Goal: Information Seeking & Learning: Learn about a topic

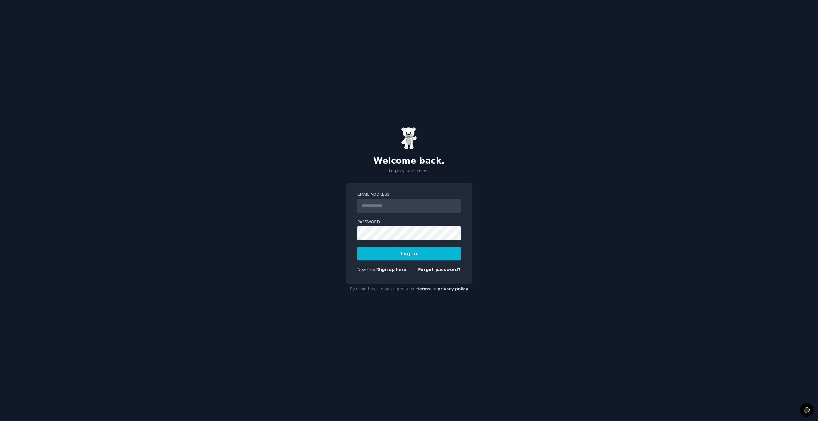
type input "**********"
click at [400, 246] on button "Log In" at bounding box center [408, 253] width 103 height 13
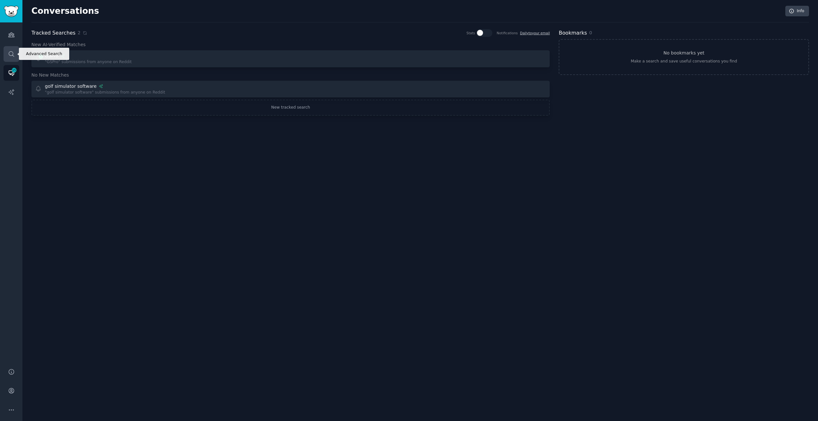
click at [11, 54] on icon "Sidebar" at bounding box center [11, 54] width 7 height 7
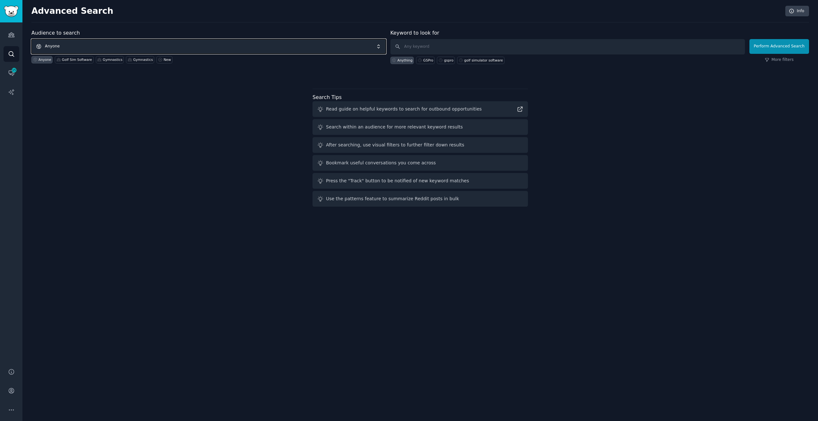
click at [146, 46] on span "Anyone" at bounding box center [208, 46] width 354 height 15
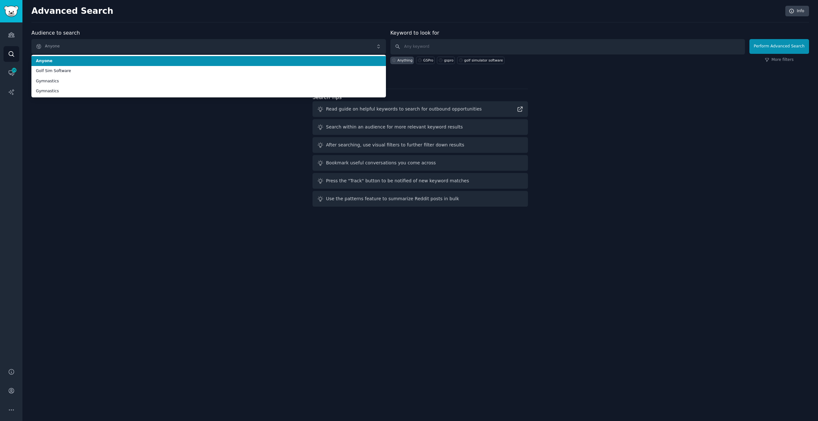
click at [141, 58] on span "Anyone" at bounding box center [208, 61] width 345 height 6
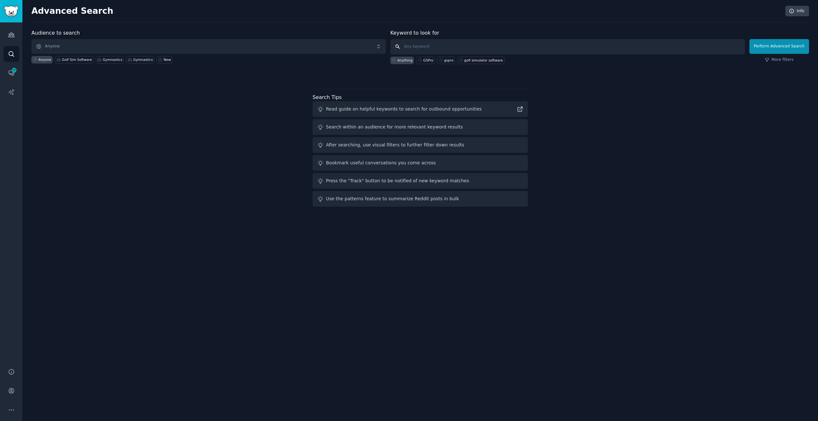
click at [495, 42] on input "text" at bounding box center [567, 46] width 354 height 15
type input "v"
click at [426, 48] on input "text" at bounding box center [567, 46] width 354 height 15
type input "Valeri Liukin"
click at [781, 40] on button "Perform Advanced Search" at bounding box center [779, 46] width 60 height 15
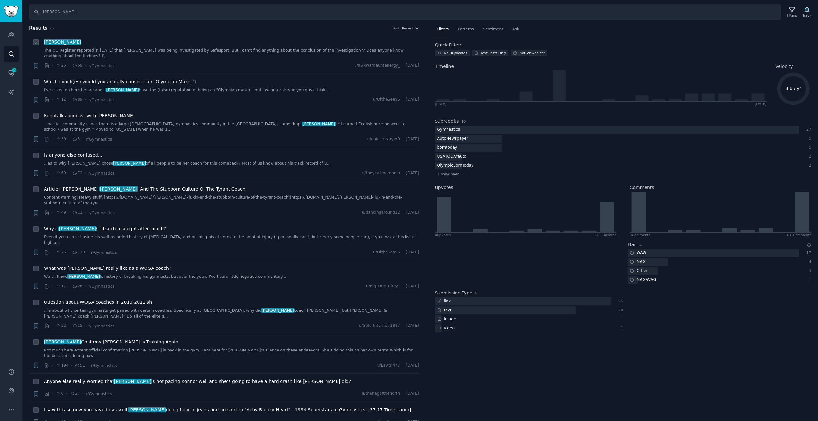
click at [249, 52] on link "The OC Register reported in 2022 that Liukin was being investigated by Safespor…" at bounding box center [231, 53] width 375 height 11
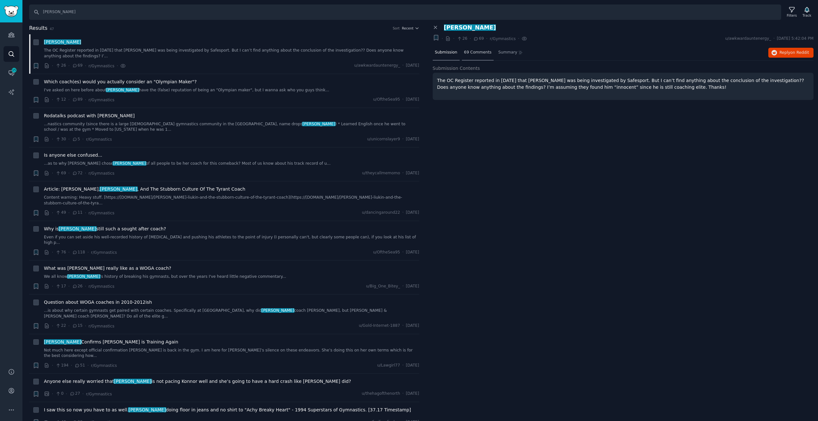
click at [476, 52] on span "69 Comments" at bounding box center [478, 53] width 28 height 6
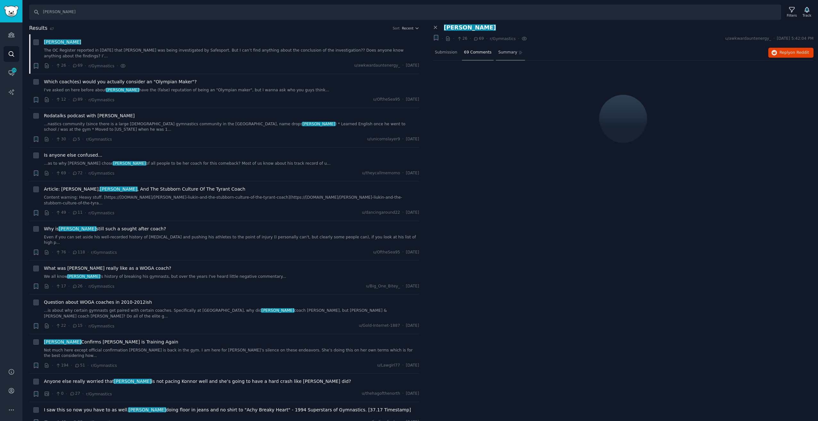
click at [502, 52] on span "Summary" at bounding box center [507, 53] width 19 height 6
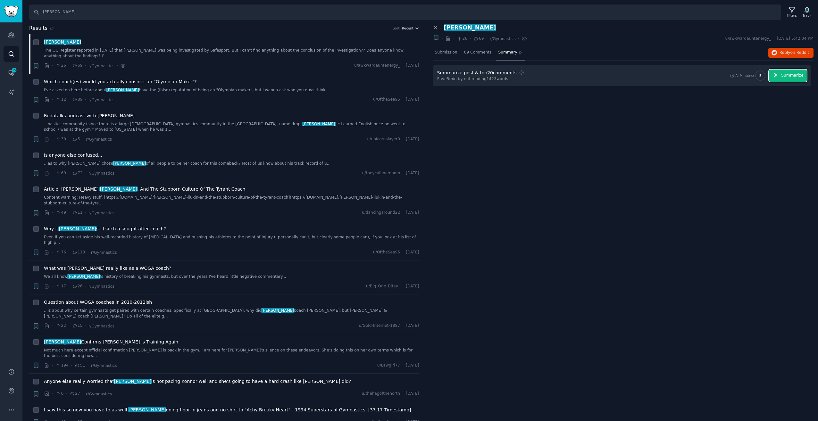
click at [792, 78] on button "Summarize" at bounding box center [788, 76] width 38 height 12
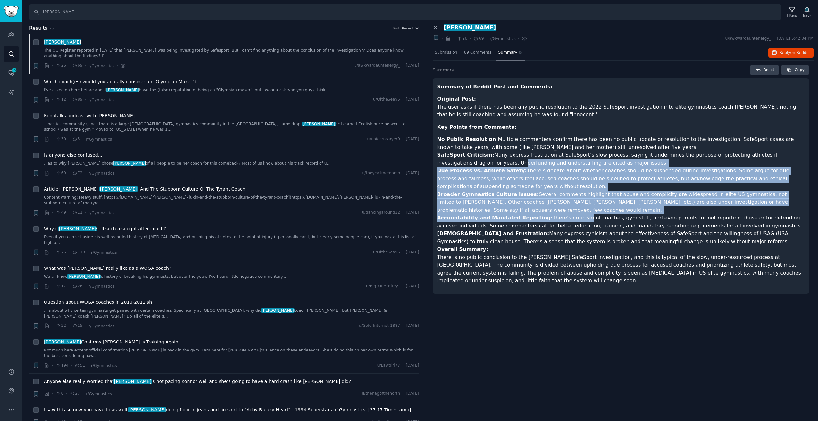
drag, startPoint x: 454, startPoint y: 160, endPoint x: 568, endPoint y: 221, distance: 128.9
click at [568, 221] on ul "No Public Resolution: Multiple commenters confirm there has been no public upda…" at bounding box center [620, 191] width 367 height 110
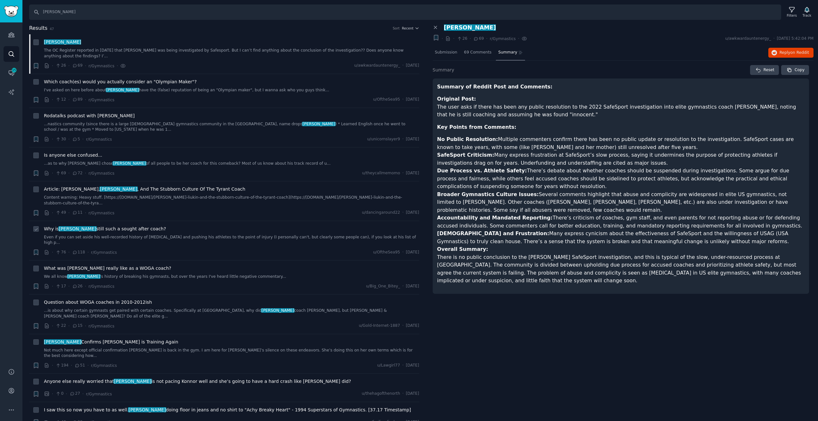
click at [196, 226] on div "Why is Valeri Liukin still such a sought after coach? Even if you can set aside…" at bounding box center [231, 241] width 375 height 30
click at [196, 235] on link "Even if you can set aside his well-recorded history of verbal abuse and pushing…" at bounding box center [231, 240] width 375 height 11
click at [480, 51] on span "118 Comments" at bounding box center [479, 53] width 30 height 6
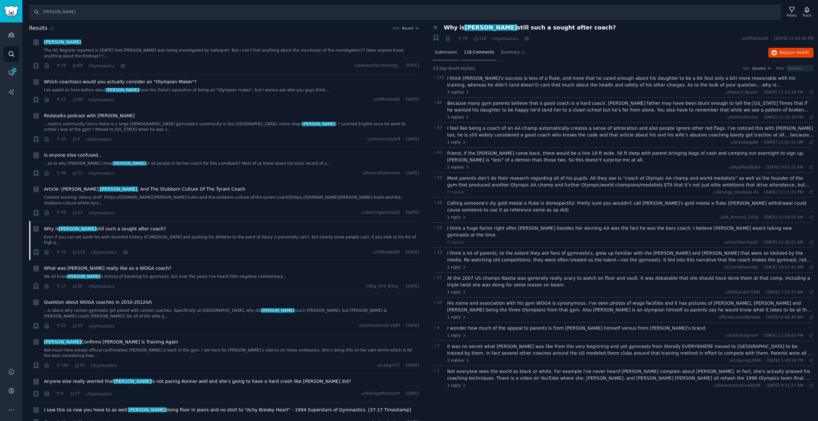
click at [455, 53] on span "Submission" at bounding box center [446, 53] width 22 height 6
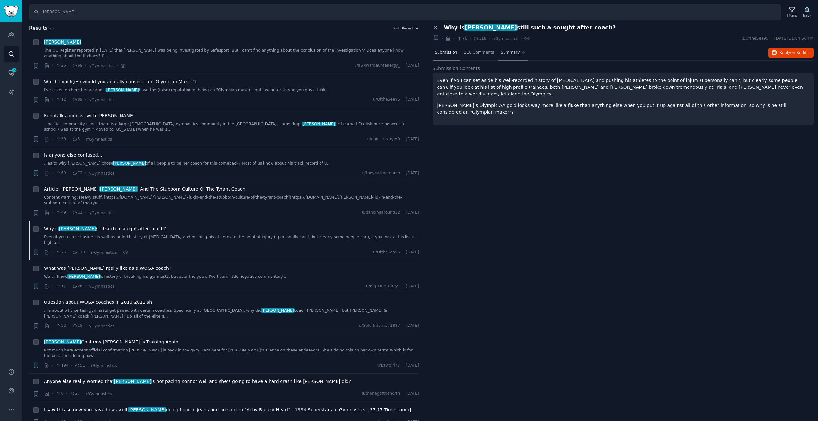
click at [511, 54] on div "Summary" at bounding box center [512, 52] width 29 height 15
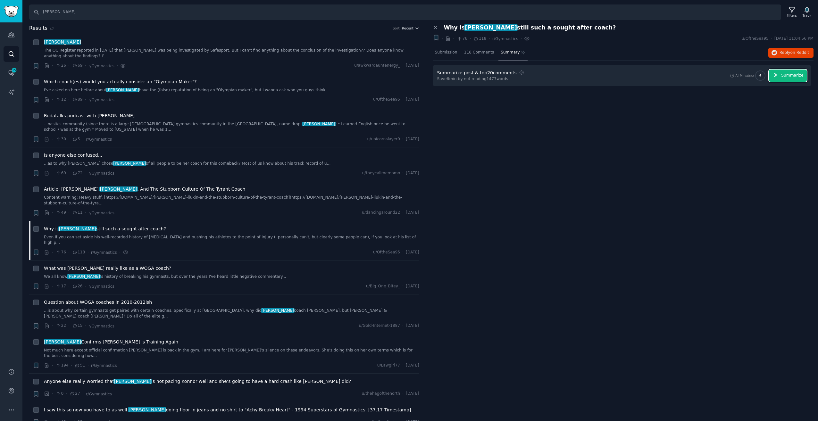
click at [790, 77] on span "Summarize" at bounding box center [792, 76] width 22 height 6
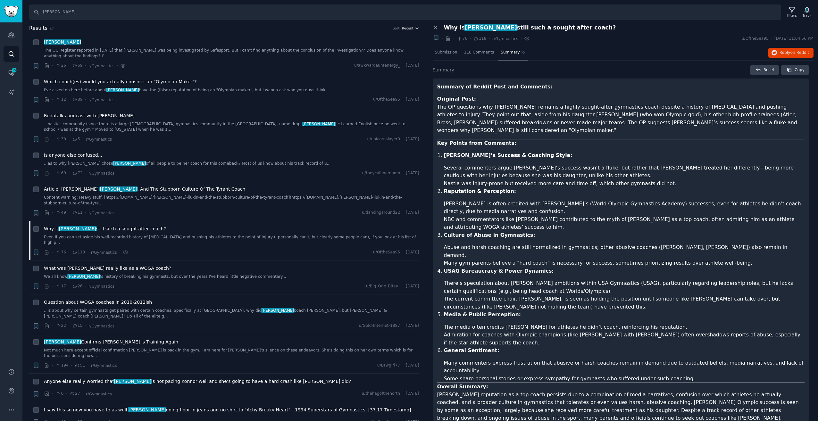
click at [515, 383] on p "Overall Summary: Valeri Liukin’s reputation as a top coach persists due to a co…" at bounding box center [620, 406] width 367 height 47
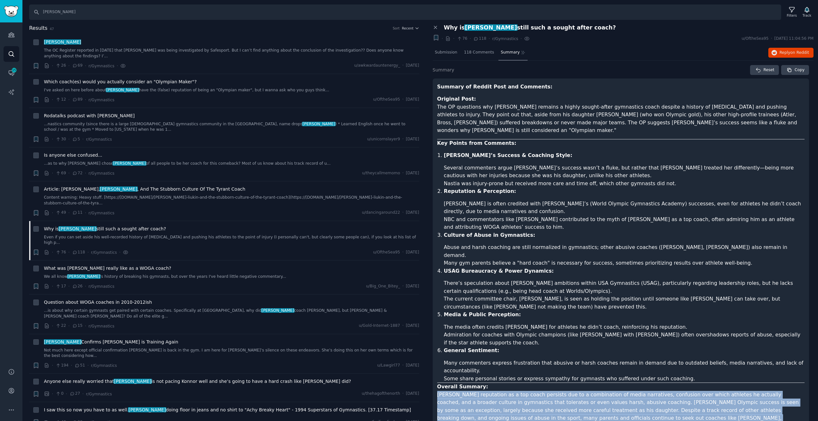
click at [515, 383] on p "Overall Summary: Valeri Liukin’s reputation as a top coach persists due to a co…" at bounding box center [620, 406] width 367 height 47
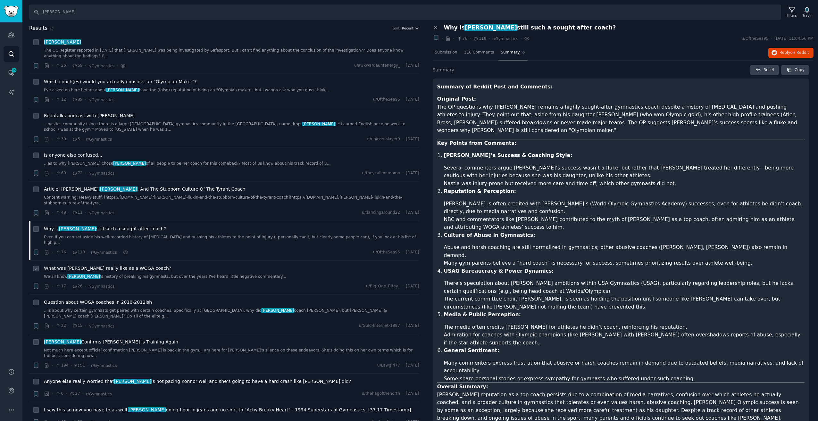
drag, startPoint x: 252, startPoint y: 382, endPoint x: 243, endPoint y: 259, distance: 123.3
click at [288, 87] on link "I've asked on here before about Valeri Liukin have the (false) reputation of be…" at bounding box center [231, 90] width 375 height 6
click at [486, 114] on p "Original Post: The OP questions why Valeri Liukin remains a highly sought-after…" at bounding box center [620, 114] width 367 height 39
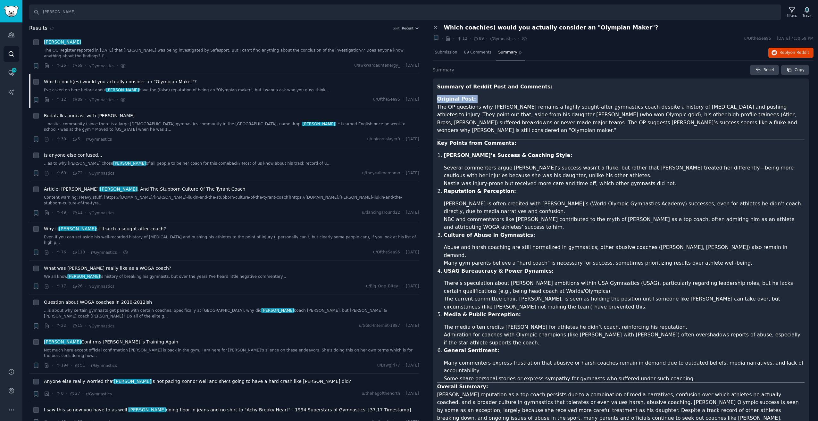
click at [486, 114] on p "Original Post: The OP questions why Valeri Liukin remains a highly sought-after…" at bounding box center [620, 114] width 367 height 39
click at [443, 54] on span "Submission" at bounding box center [446, 53] width 22 height 6
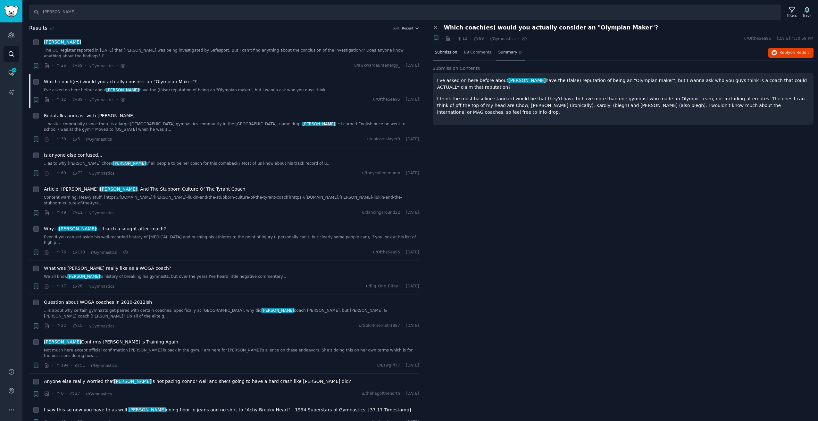
click at [508, 56] on div "Summary" at bounding box center [510, 52] width 29 height 15
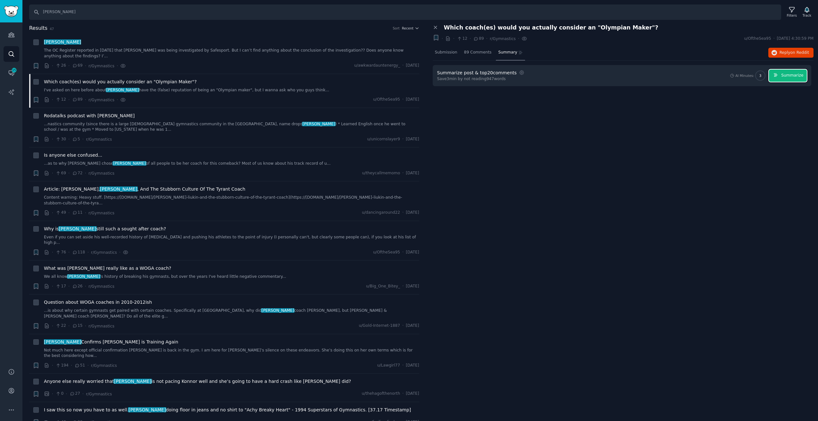
click at [784, 73] on span "Summarize" at bounding box center [792, 76] width 22 height 6
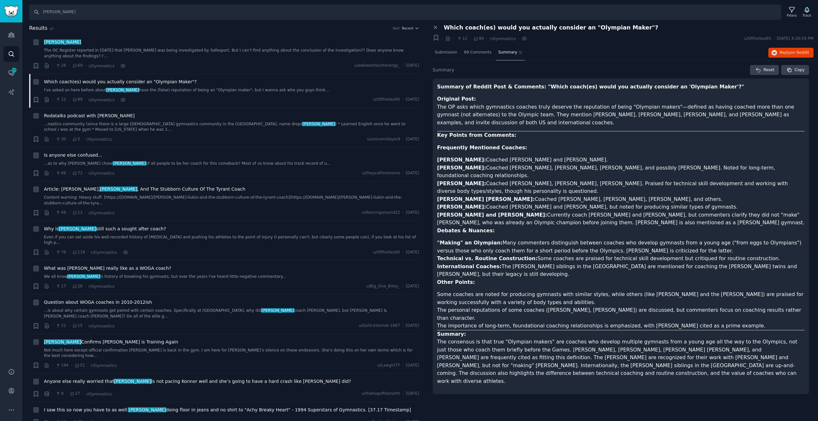
click at [464, 180] on li "Al Fong: Coached Brenna Dowell, Courtney McCool, Terin Humphrey. Praised for te…" at bounding box center [620, 188] width 367 height 16
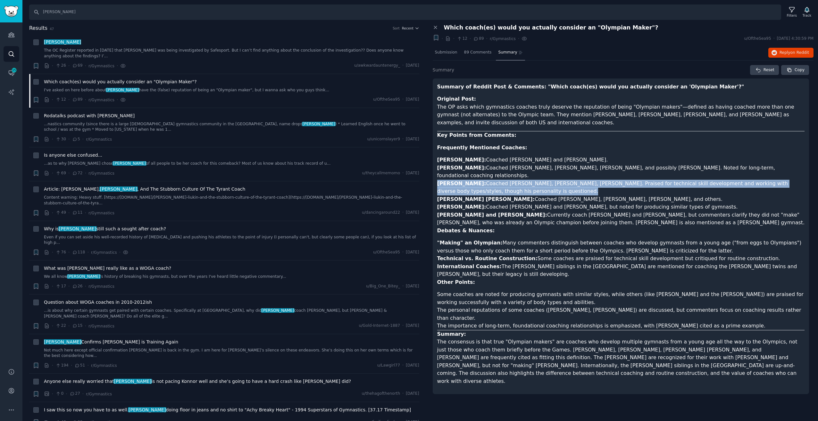
click at [464, 180] on li "Al Fong: Coached Brenna Dowell, Courtney McCool, Terin Humphrey. Praised for te…" at bounding box center [620, 188] width 367 height 16
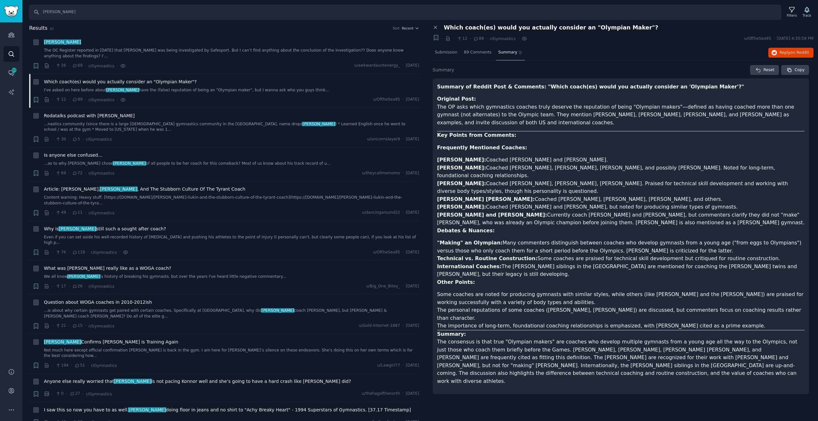
click at [476, 239] on li ""Making" an Olympian: Many commenters distinguish between coaches who develop g…" at bounding box center [620, 247] width 367 height 16
drag, startPoint x: 469, startPoint y: 237, endPoint x: 555, endPoint y: 234, distance: 86.2
click at [555, 239] on li ""Making" an Olympian: Many commenters distinguish between coaches who develop g…" at bounding box center [620, 247] width 367 height 16
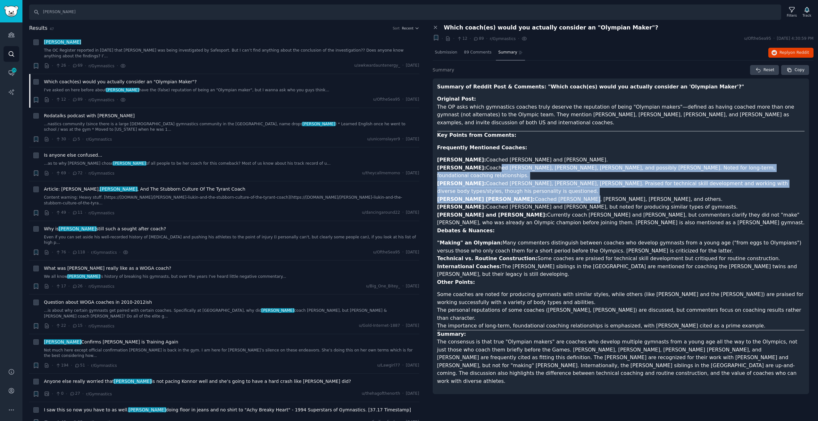
drag, startPoint x: 470, startPoint y: 162, endPoint x: 530, endPoint y: 181, distance: 63.1
click at [530, 181] on ul "Liang Chow: Coached Shawn Johnson and Gabby Douglas. Kelli Hill: Coached Domini…" at bounding box center [620, 191] width 367 height 71
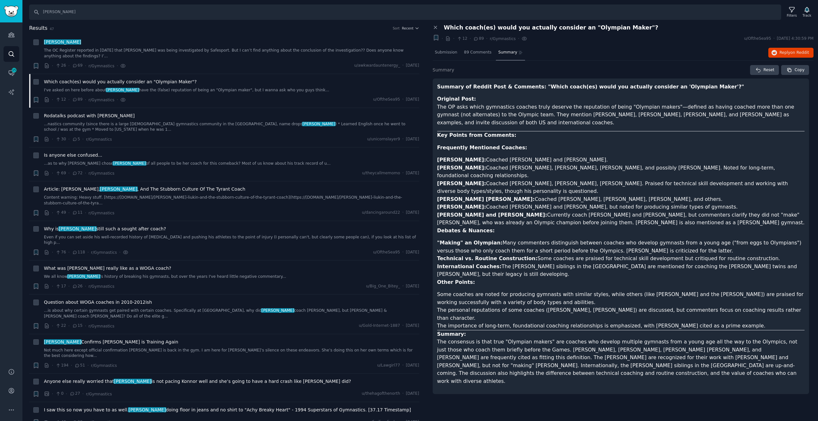
drag, startPoint x: 530, startPoint y: 181, endPoint x: 525, endPoint y: 190, distance: 10.6
click at [525, 203] on li "Mihai Brestyan: Coached Aly Raisman and Alicia Sacramone, but noted for produci…" at bounding box center [620, 207] width 367 height 8
click at [188, 152] on div "Is anyone else confused..." at bounding box center [231, 155] width 375 height 7
click at [186, 161] on link "...as to why Gabby Douglas chose Valeri Liukin of all people to be her coach fo…" at bounding box center [231, 164] width 375 height 6
click at [444, 55] on span "Submission" at bounding box center [446, 53] width 22 height 6
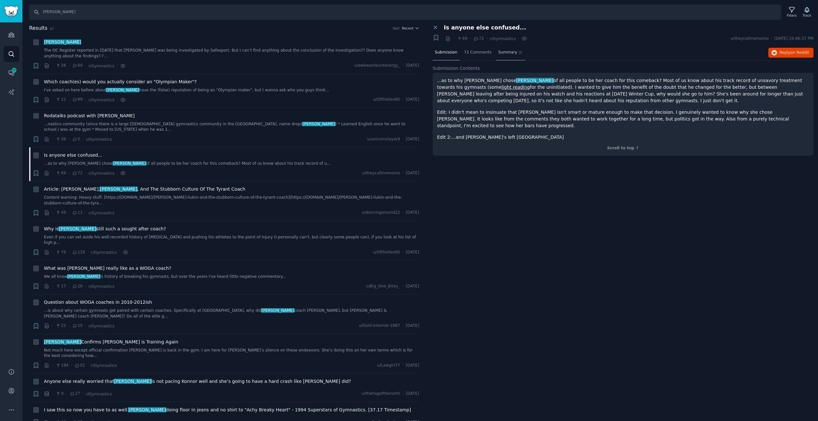
click at [503, 53] on span "Summary" at bounding box center [507, 53] width 19 height 6
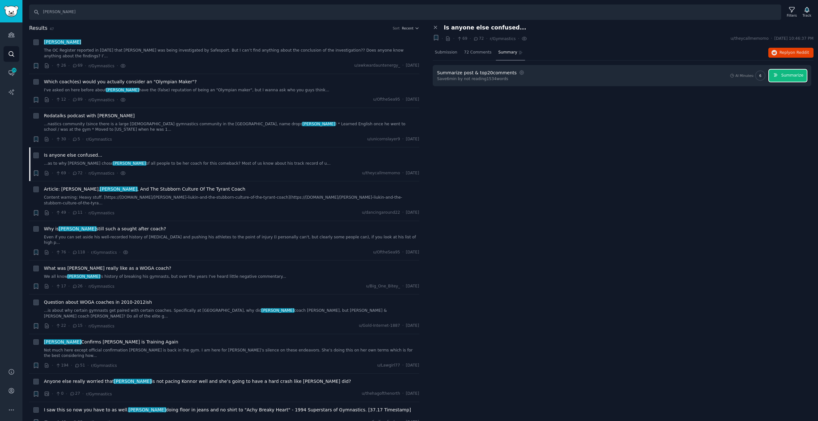
click at [787, 73] on span "Summarize" at bounding box center [792, 76] width 22 height 6
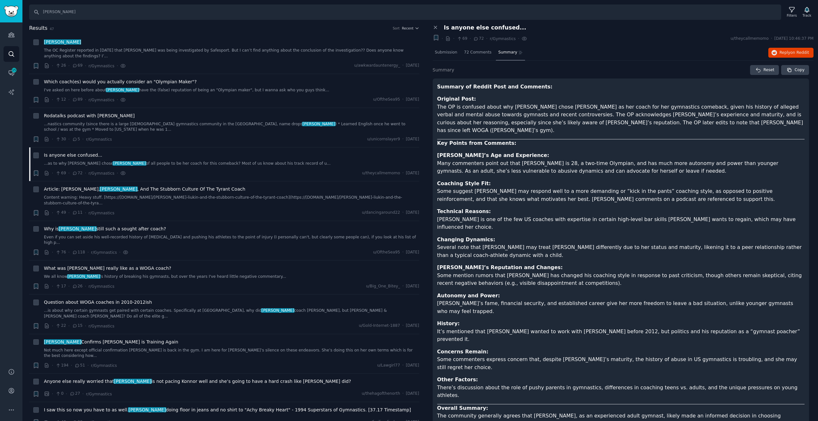
click at [498, 187] on p "Coaching Style Fit: Some suggest Gabby may respond well to a more demanding or …" at bounding box center [620, 192] width 367 height 24
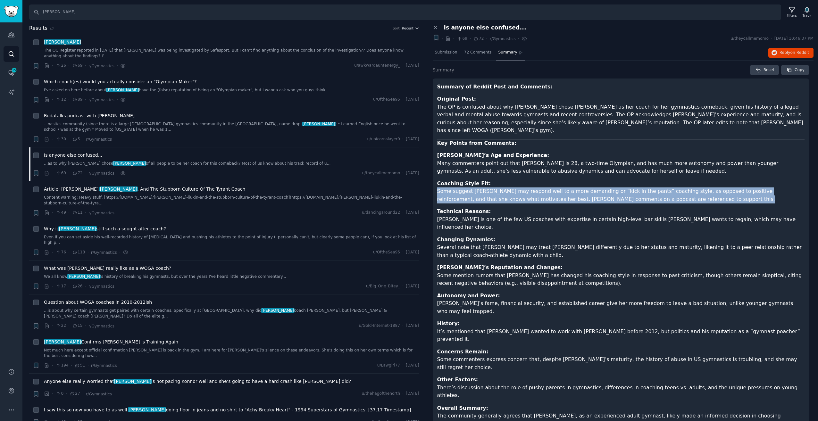
click at [498, 187] on p "Coaching Style Fit: Some suggest Gabby may respond well to a more demanding or …" at bounding box center [620, 192] width 367 height 24
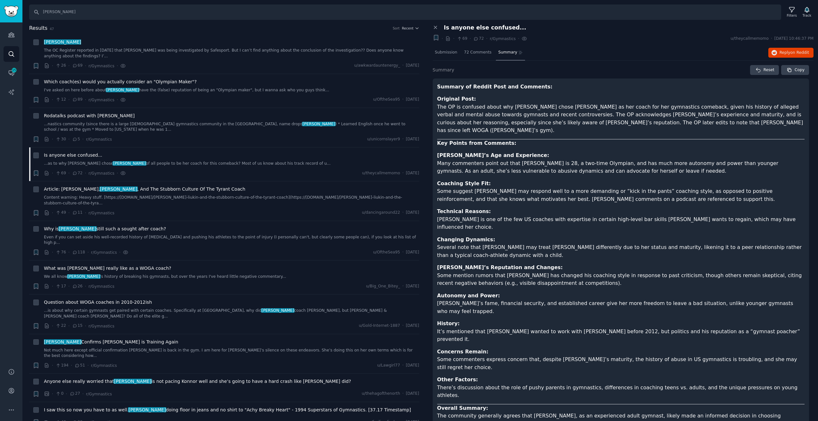
click at [476, 213] on p "Technical Reasons: Liukin is one of the few US coaches with expertise in certai…" at bounding box center [620, 220] width 367 height 24
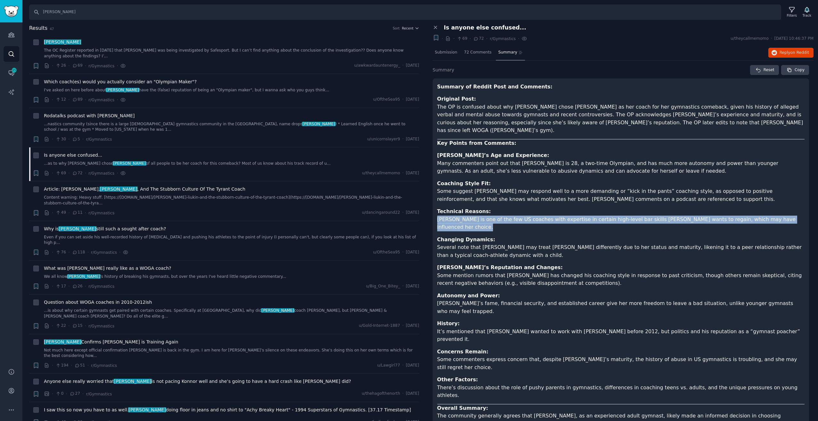
click at [476, 213] on p "Technical Reasons: Liukin is one of the few US coaches with expertise in certai…" at bounding box center [620, 220] width 367 height 24
